Goal: Contribute content: Add original content to the website for others to see

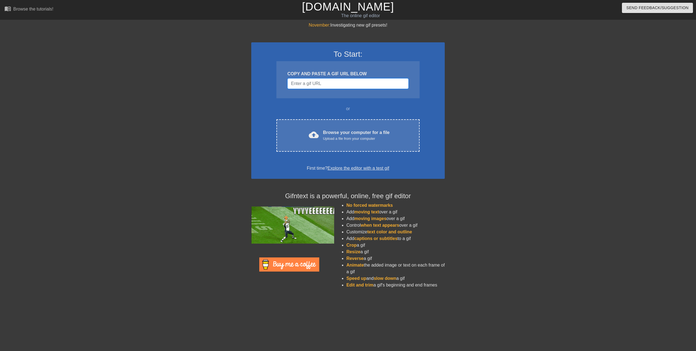
click at [322, 85] on input "Username" at bounding box center [348, 83] width 121 height 11
paste input "gifntext-gif"
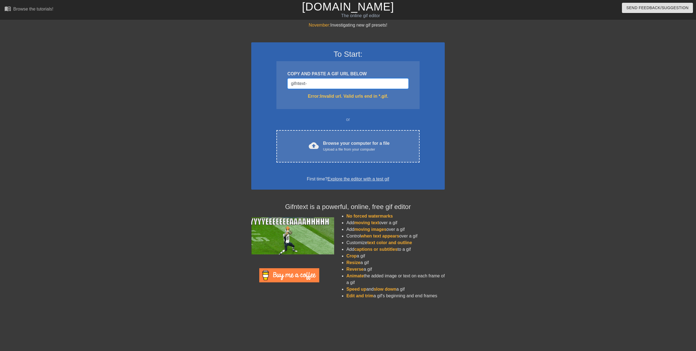
type input "gifntext"
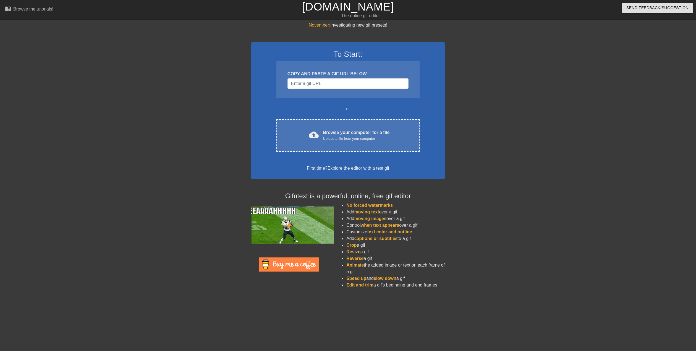
click at [525, 155] on div at bounding box center [493, 105] width 83 height 166
click at [336, 81] on input "Username" at bounding box center [348, 83] width 121 height 11
paste input "[URL][DOMAIN_NAME]"
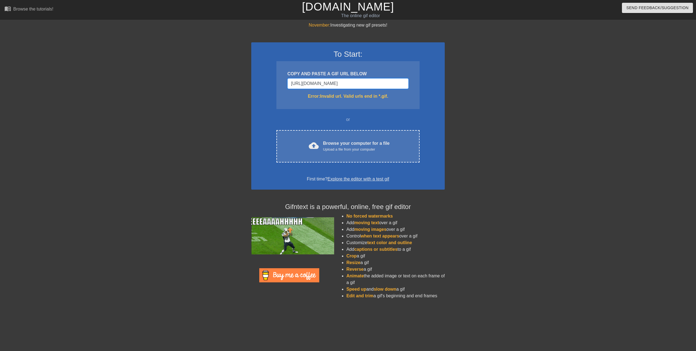
type input "[URL][DOMAIN_NAME]"
click at [470, 165] on div at bounding box center [493, 105] width 83 height 166
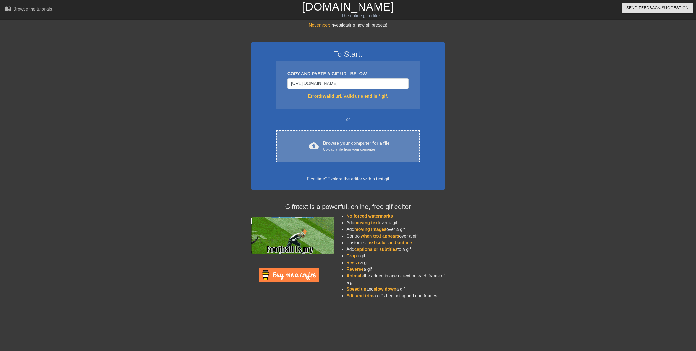
click at [352, 145] on div "Browse your computer for a file Upload a file from your computer" at bounding box center [356, 146] width 67 height 12
